Goal: Obtain resource: Download file/media

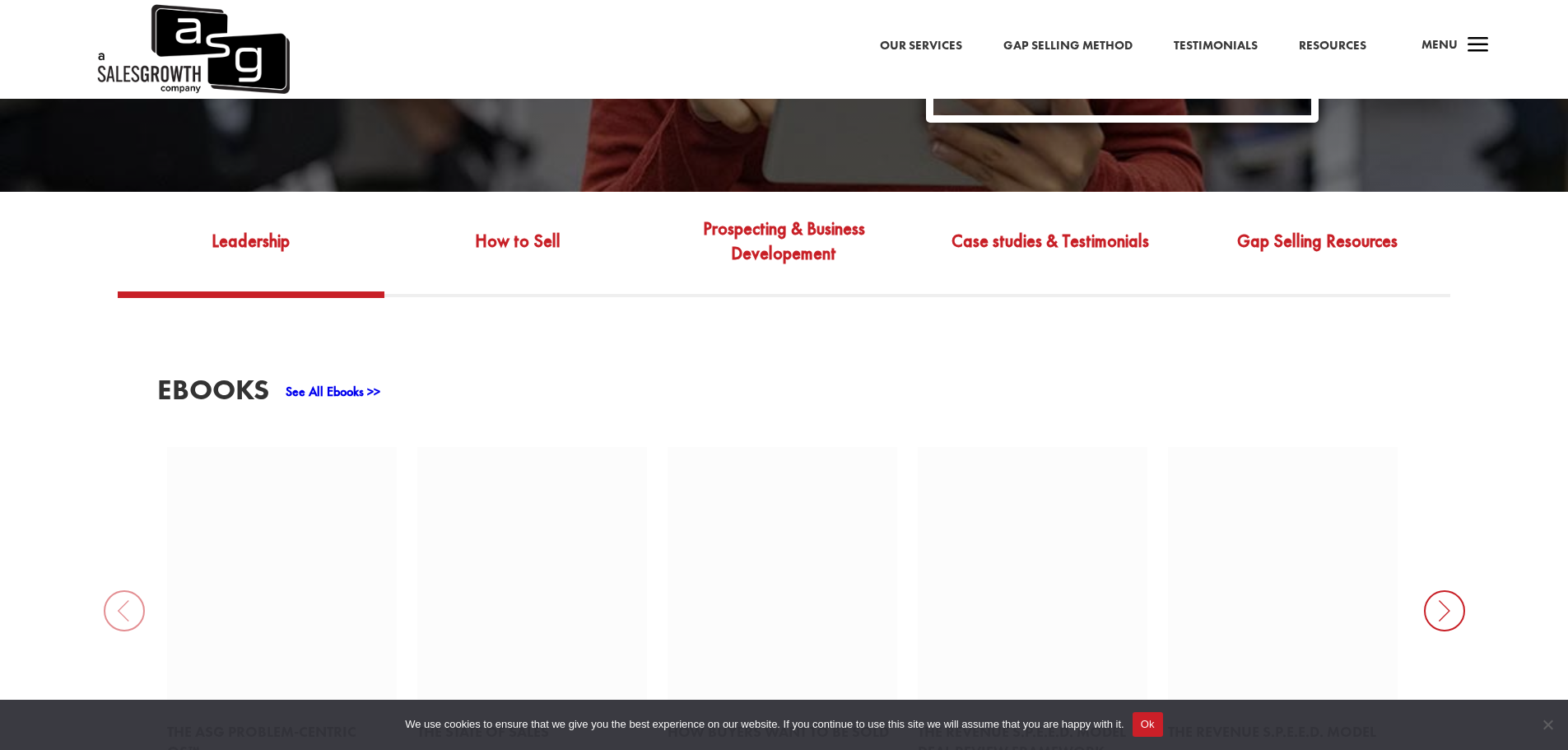
scroll to position [604, 0]
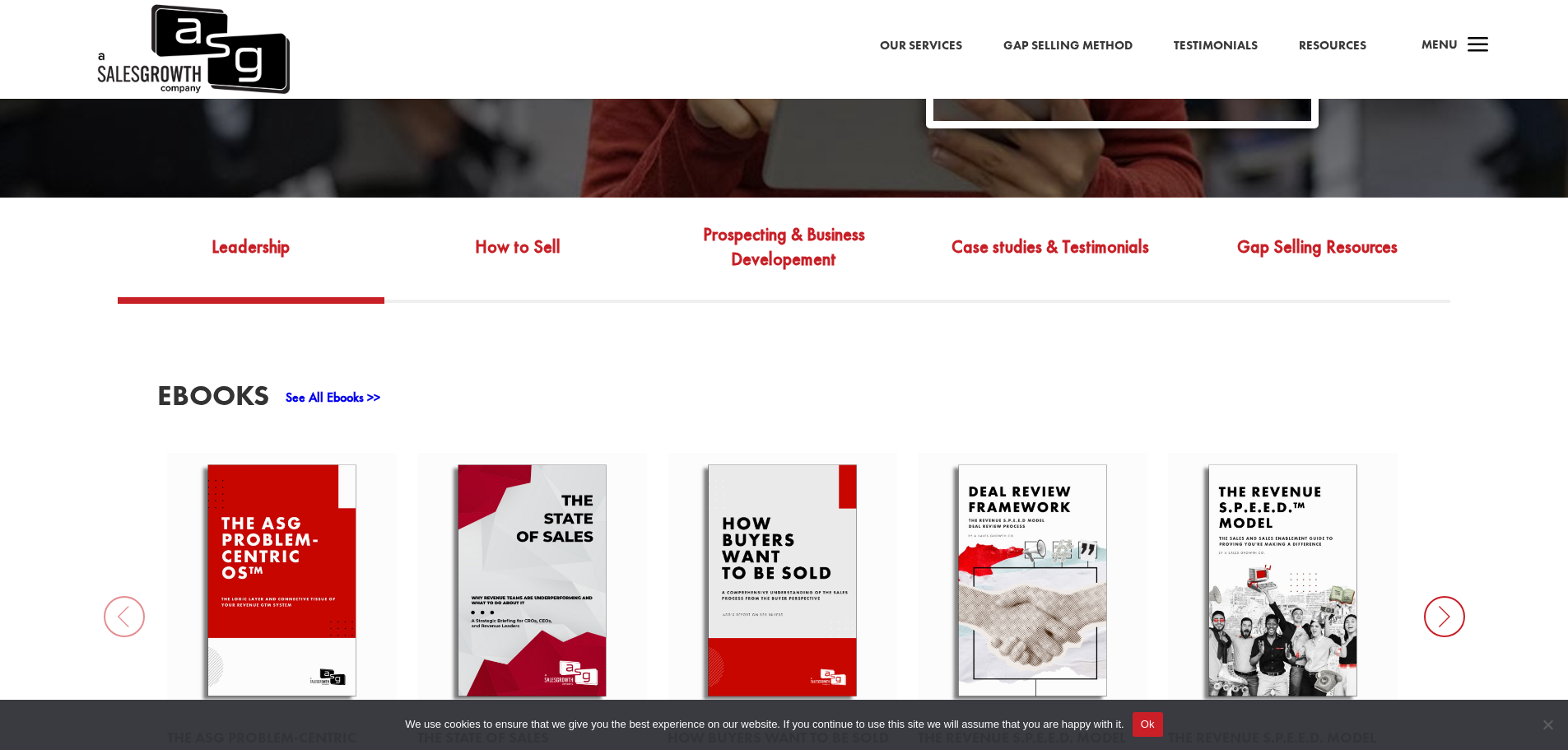
click at [356, 389] on link "See All Ebooks >>" at bounding box center [333, 397] width 95 height 17
click at [532, 261] on link "How to Sell" at bounding box center [517, 258] width 266 height 77
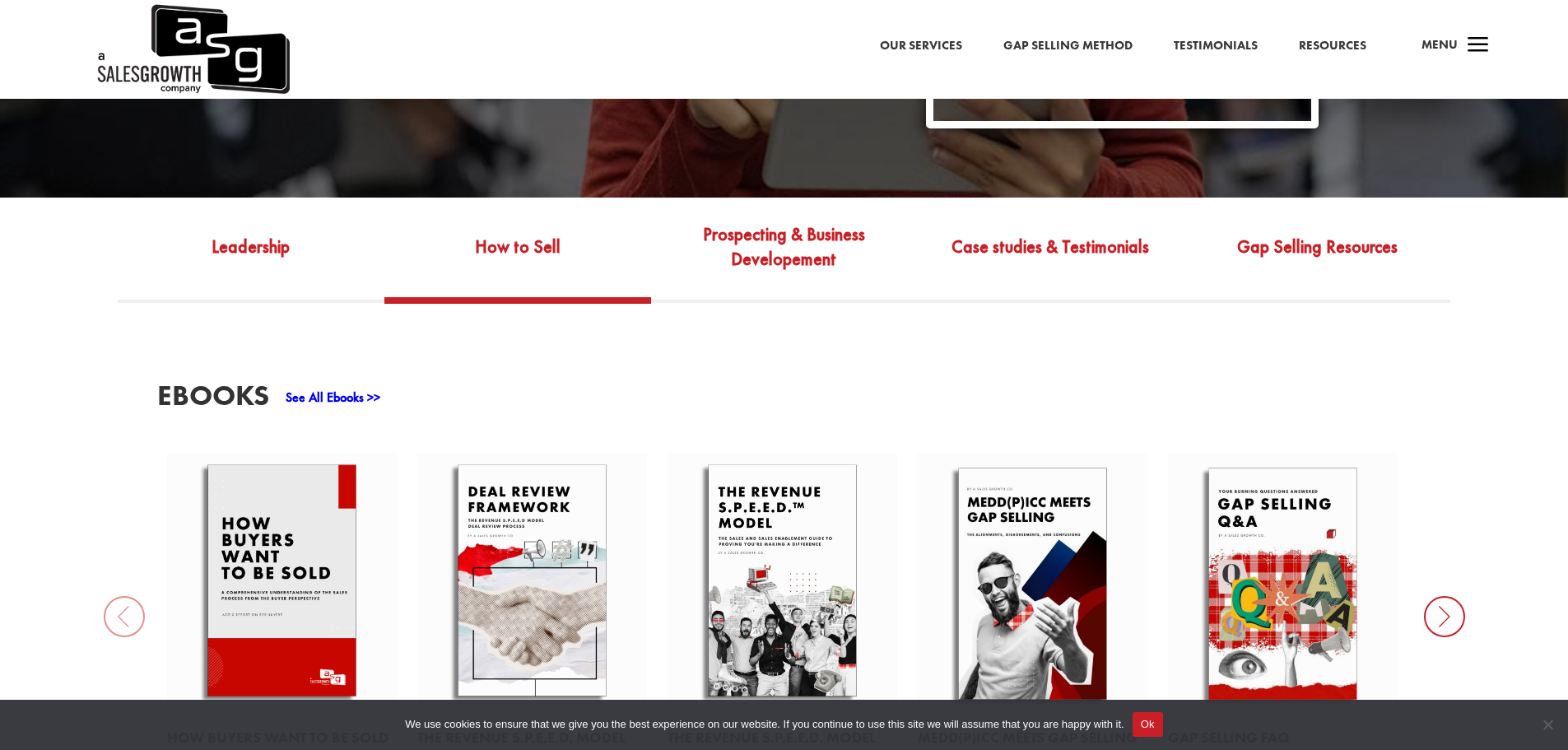
click at [774, 224] on link "Prospecting & Business Developement" at bounding box center [784, 258] width 266 height 77
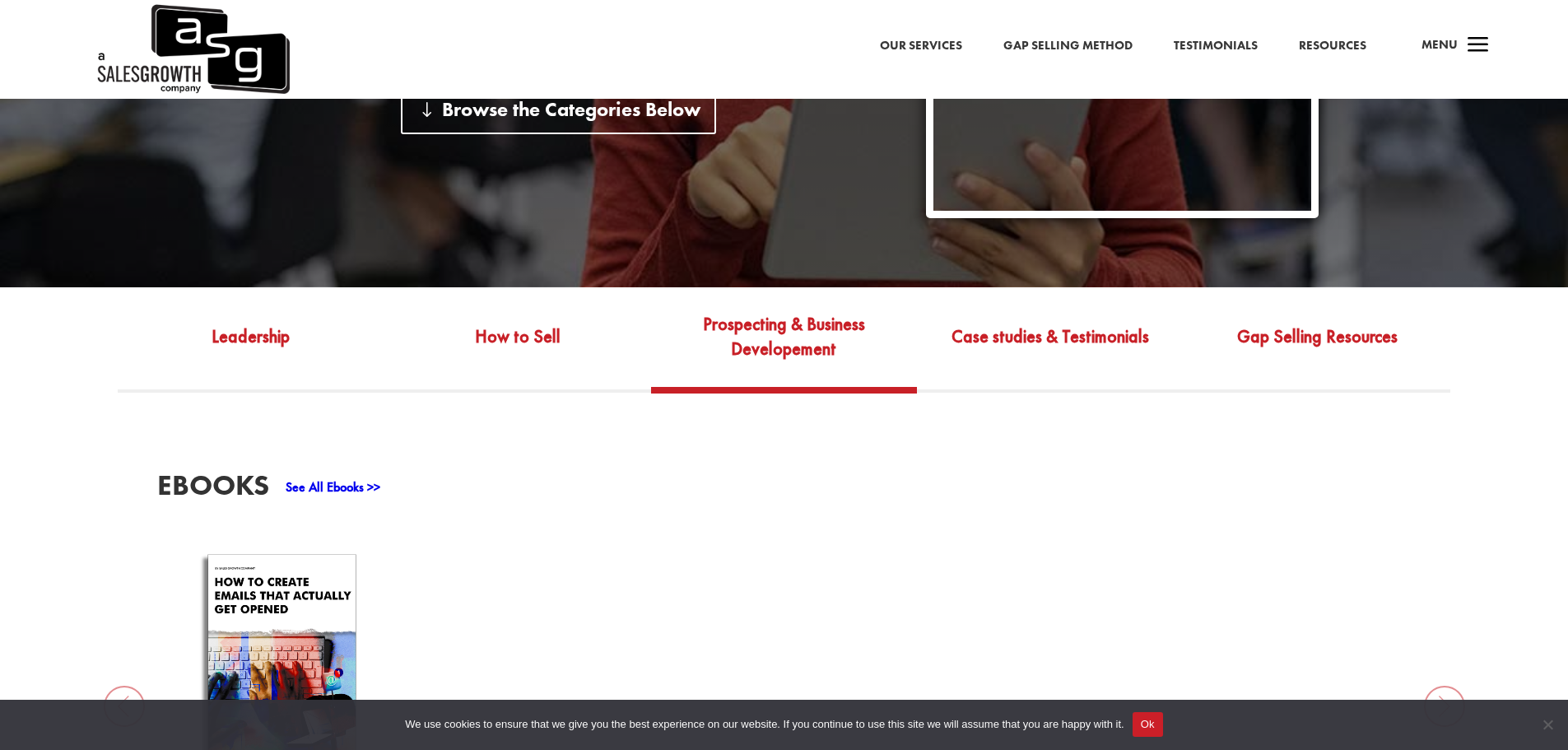
scroll to position [494, 0]
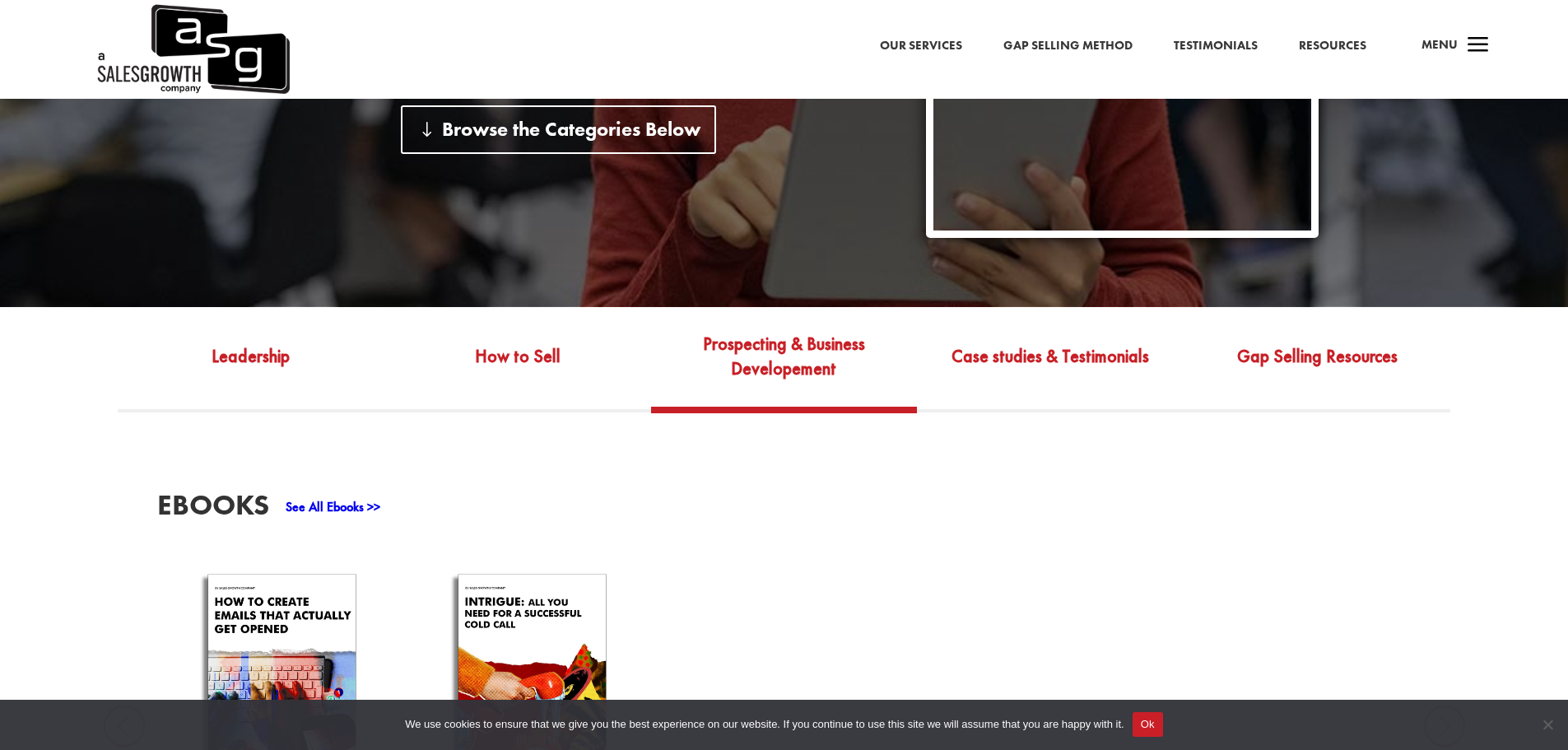
click at [1028, 367] on link "Case studies & Testimonials" at bounding box center [1050, 368] width 266 height 77
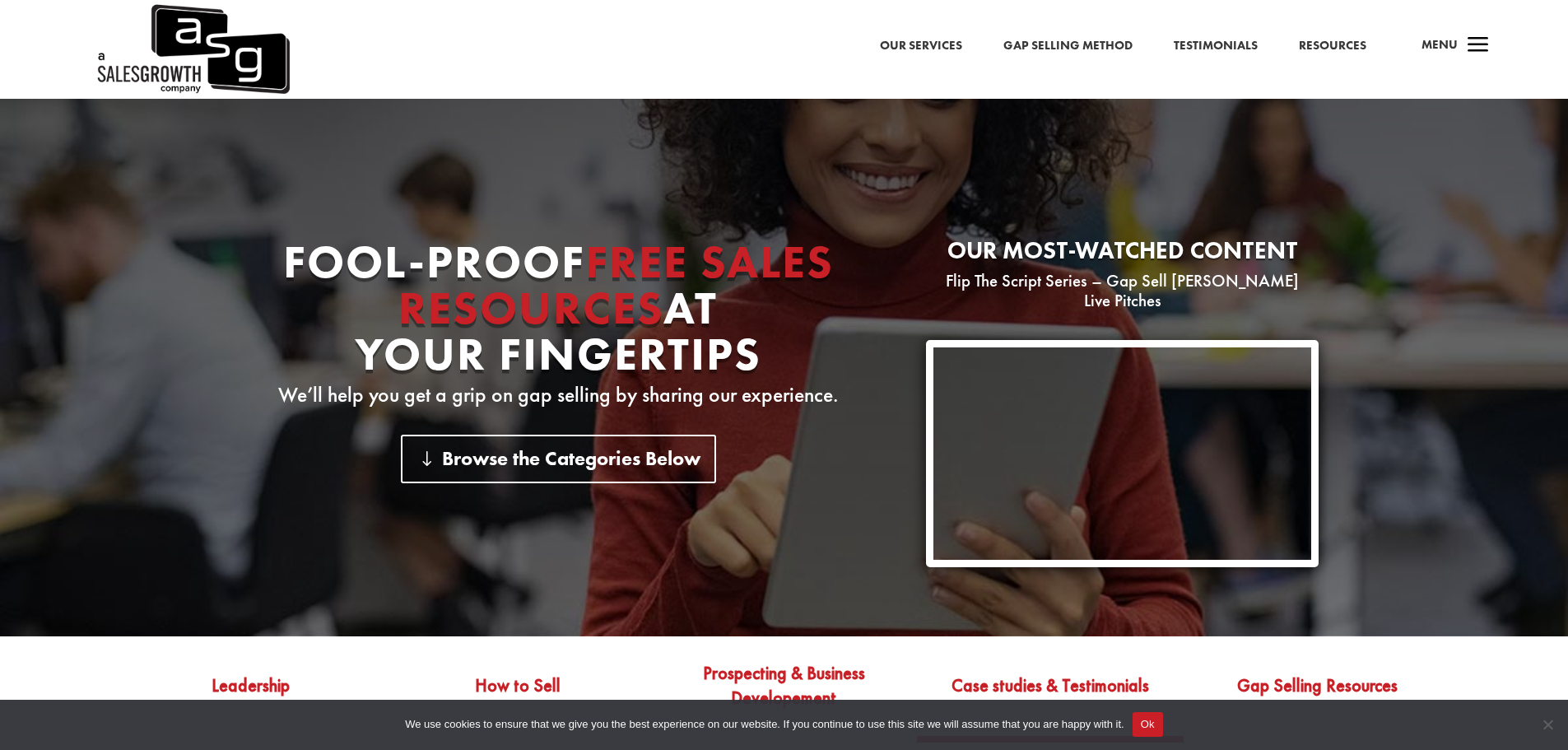
scroll to position [0, 0]
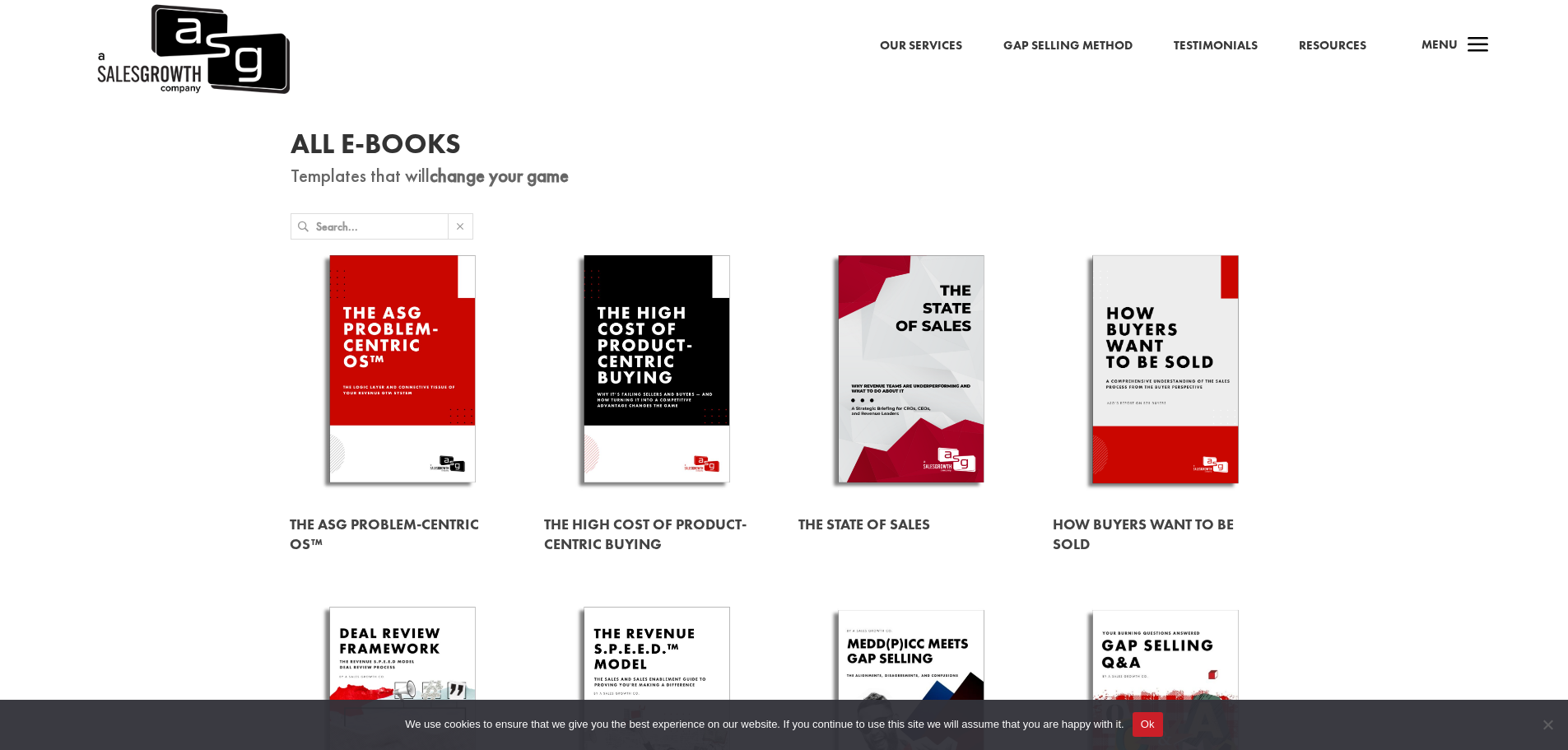
scroll to position [55, 0]
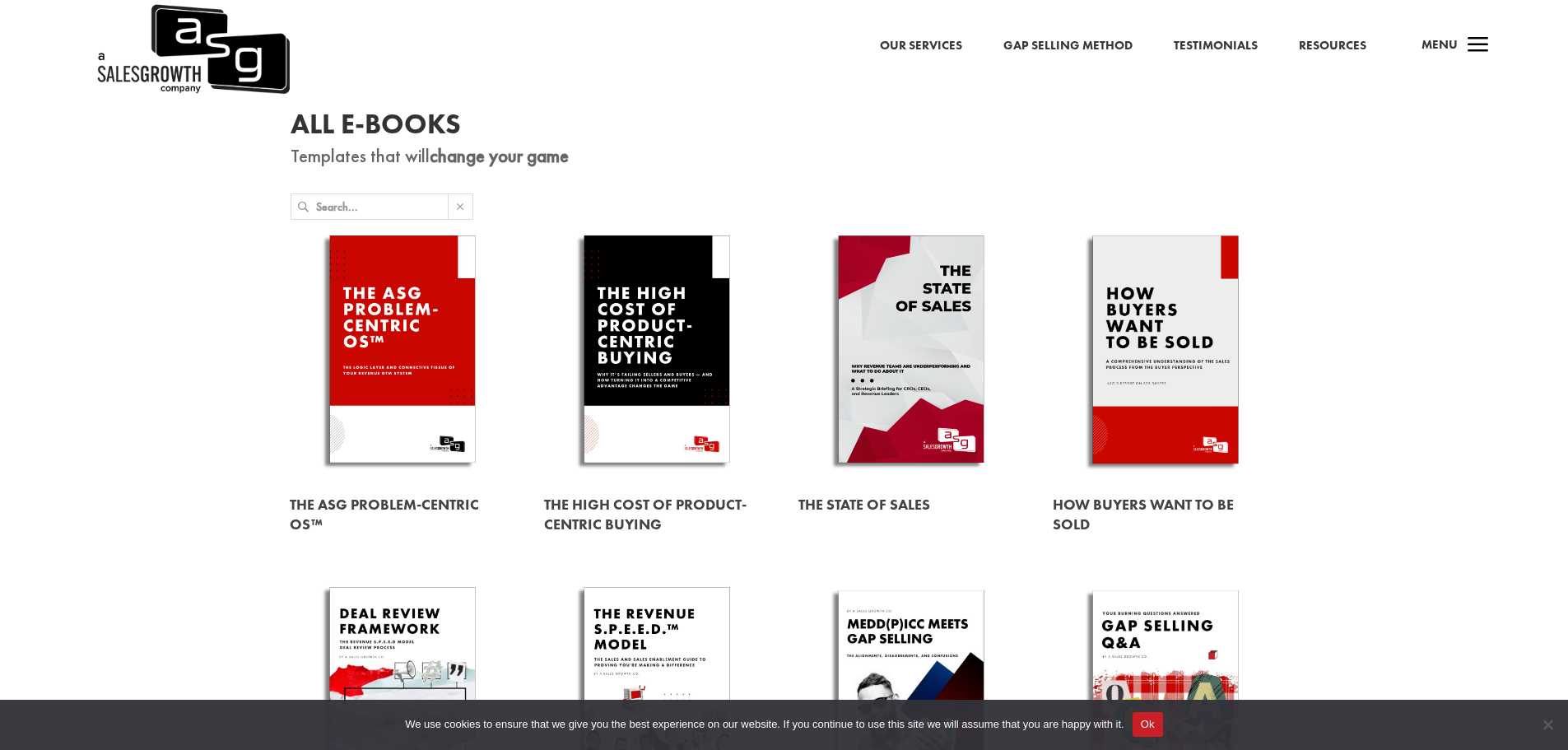
click at [413, 347] on link at bounding box center [403, 352] width 226 height 257
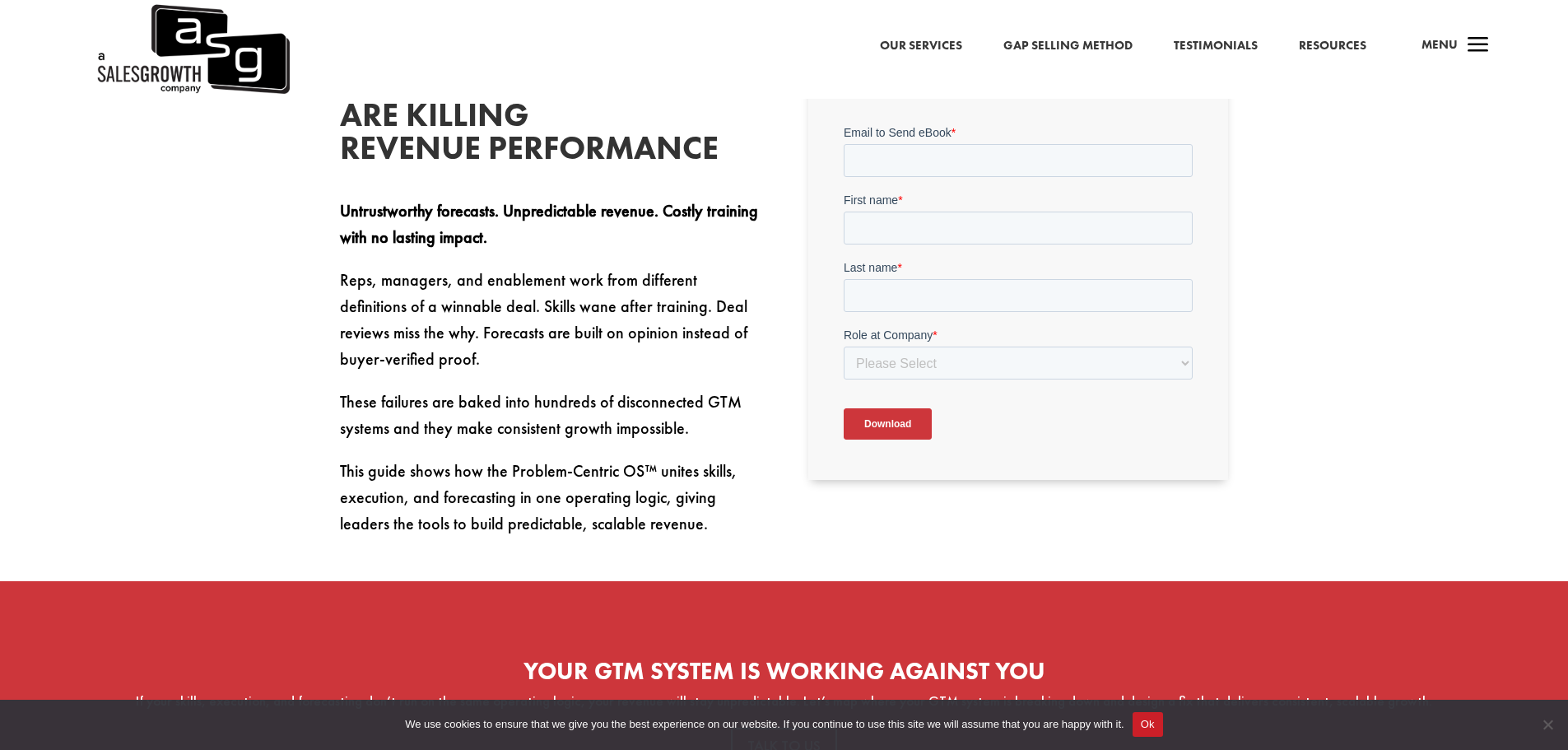
scroll to position [501, 0]
